Goal: Task Accomplishment & Management: Manage account settings

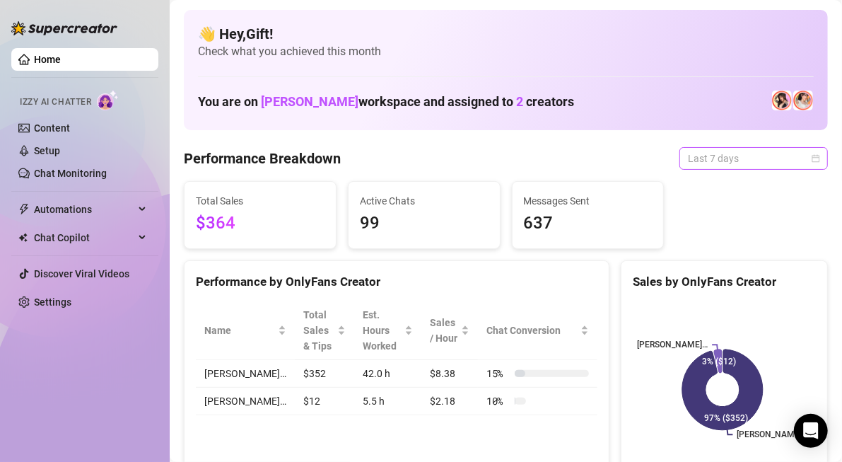
click at [710, 151] on span "Last 7 days" at bounding box center [753, 158] width 131 height 21
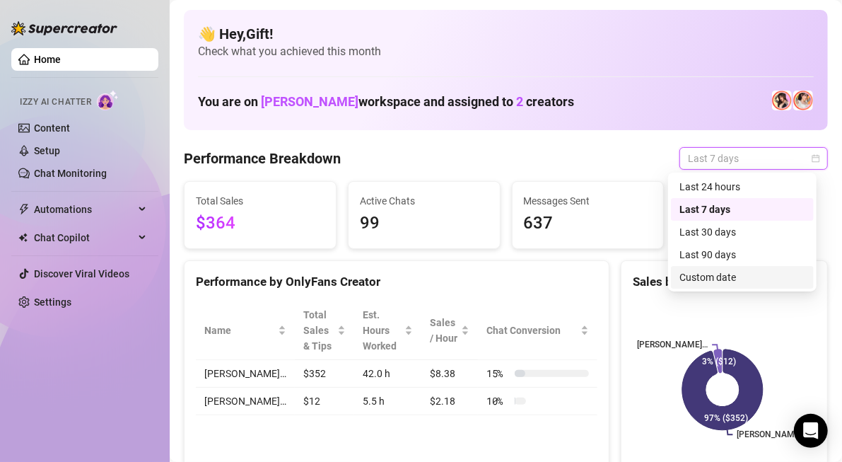
click at [718, 284] on div "Custom date" at bounding box center [742, 277] width 126 height 16
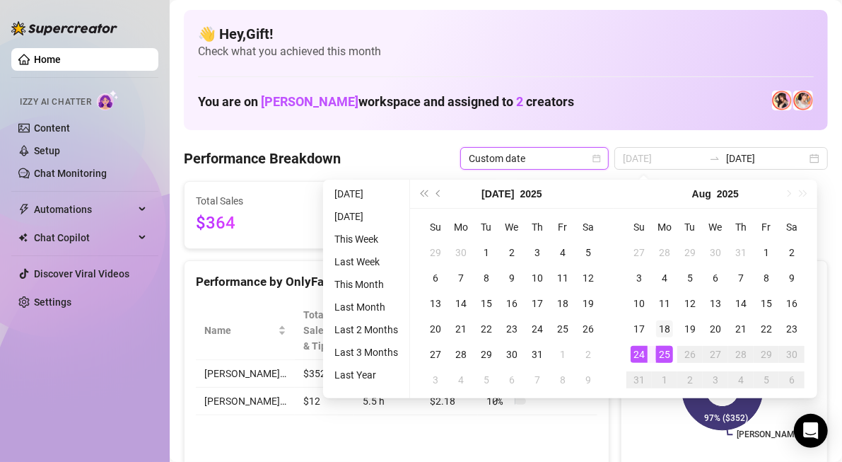
type input "[DATE]"
click at [663, 331] on div "18" at bounding box center [664, 328] width 17 height 17
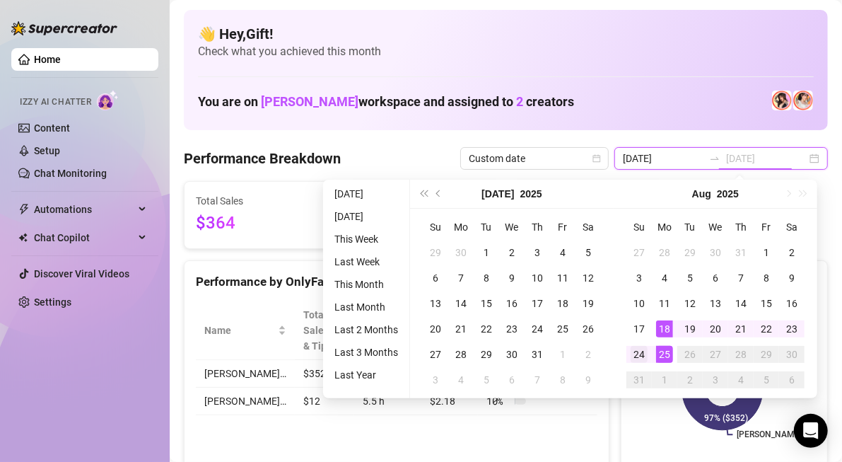
type input "[DATE]"
click at [639, 354] on div "24" at bounding box center [639, 354] width 17 height 17
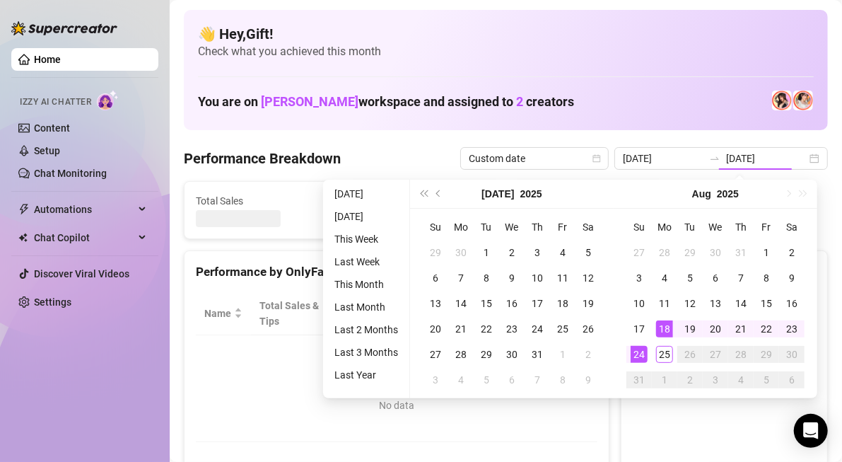
type input "[DATE]"
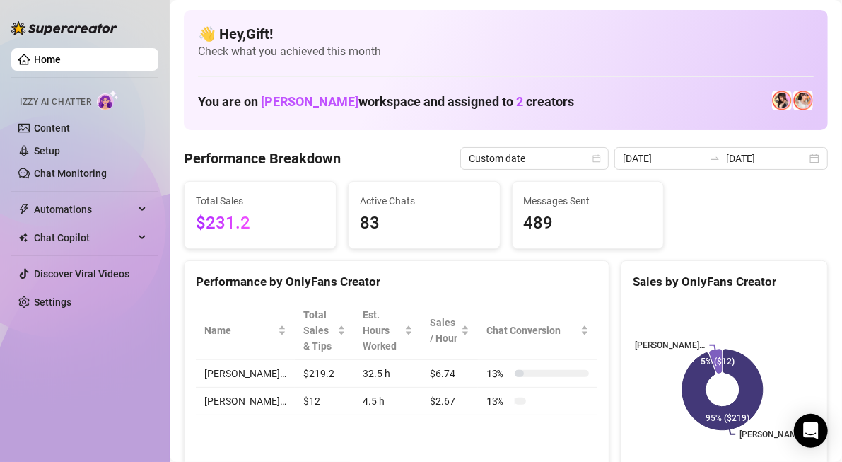
click at [371, 64] on div "👋 Hey, Gift ! Check what you achieved this month You are on [PERSON_NAME] works…" at bounding box center [506, 70] width 644 height 120
